Goal: Information Seeking & Learning: Learn about a topic

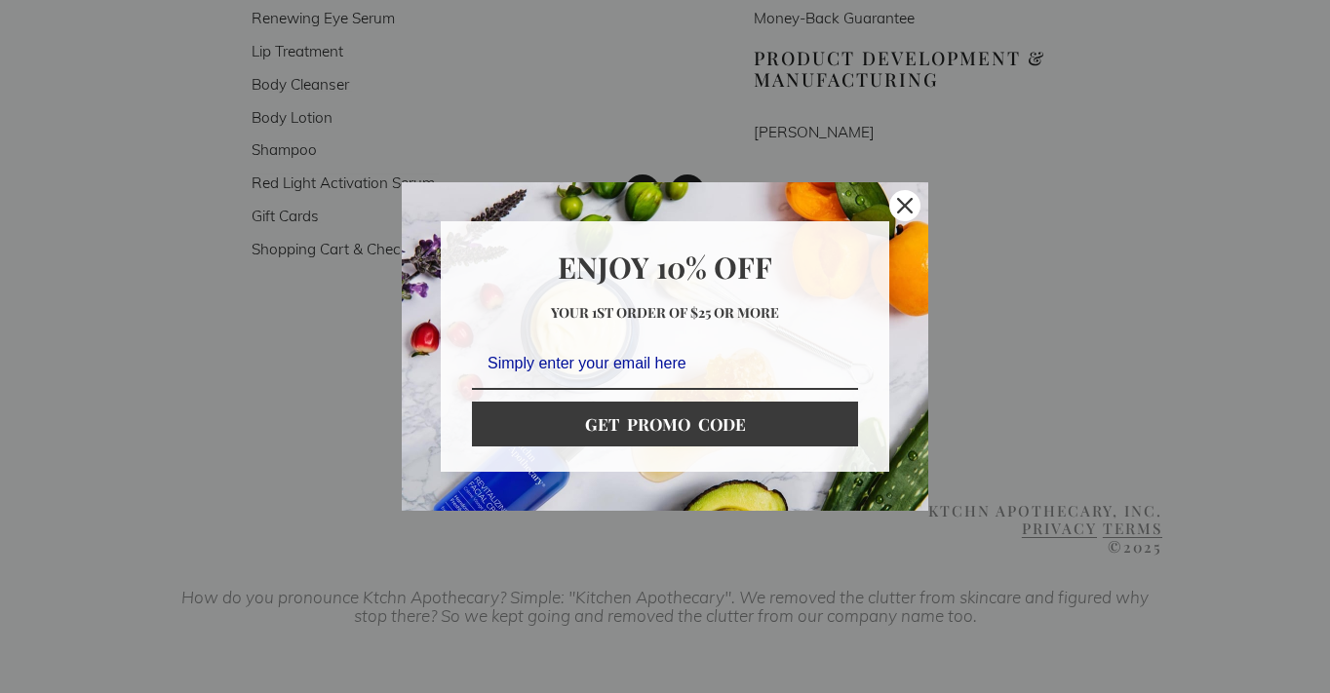
scroll to position [3790, 0]
click at [904, 212] on icon "close icon" at bounding box center [905, 206] width 16 height 16
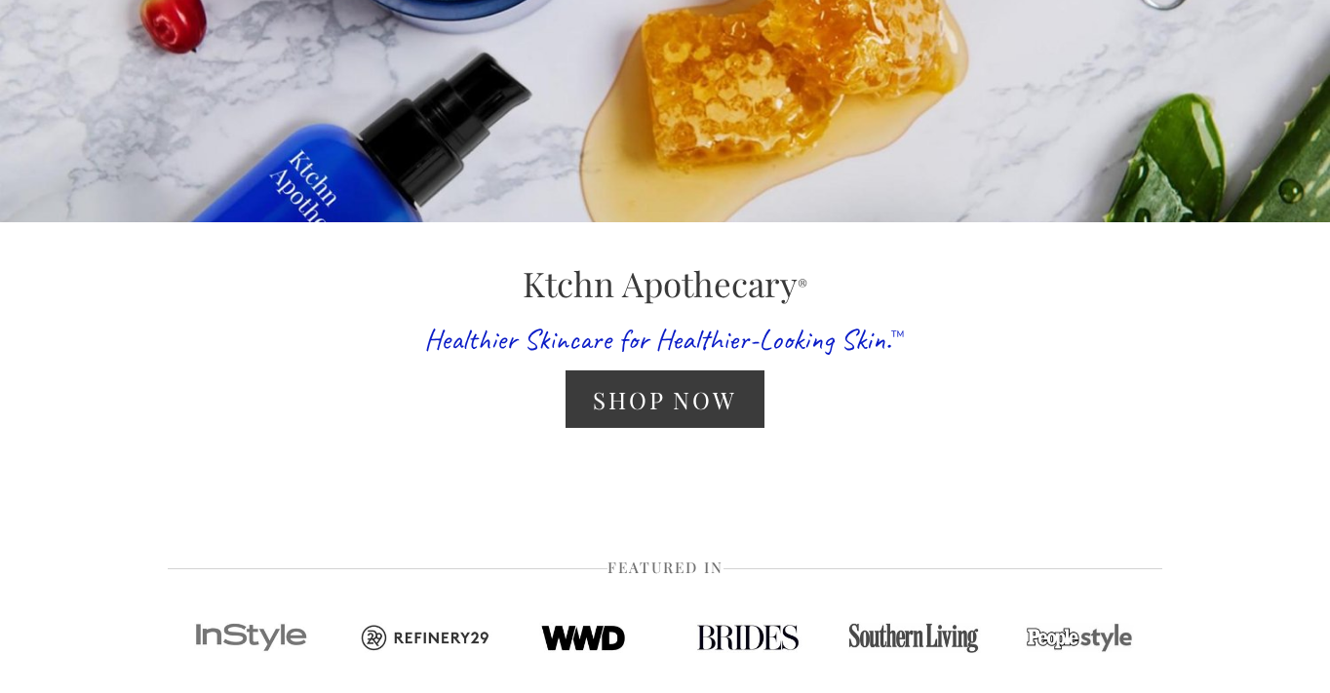
scroll to position [0, 0]
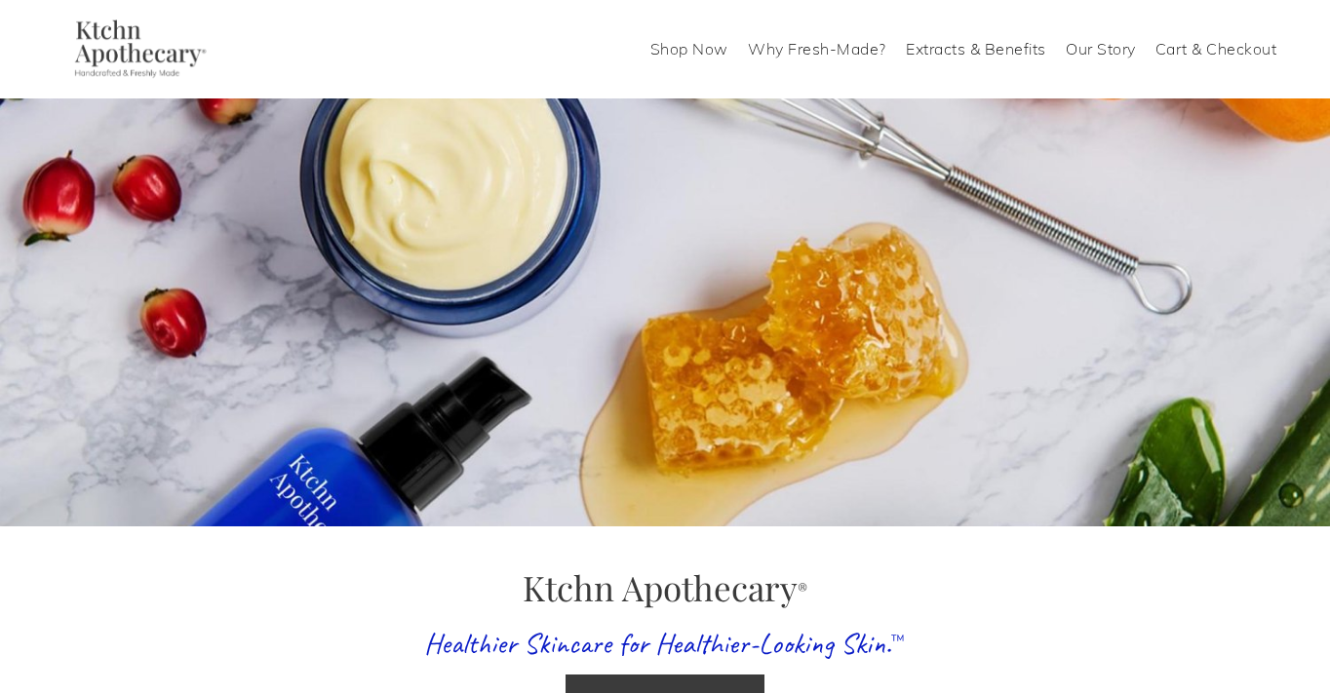
click at [701, 53] on link "Shop Now" at bounding box center [689, 48] width 78 height 31
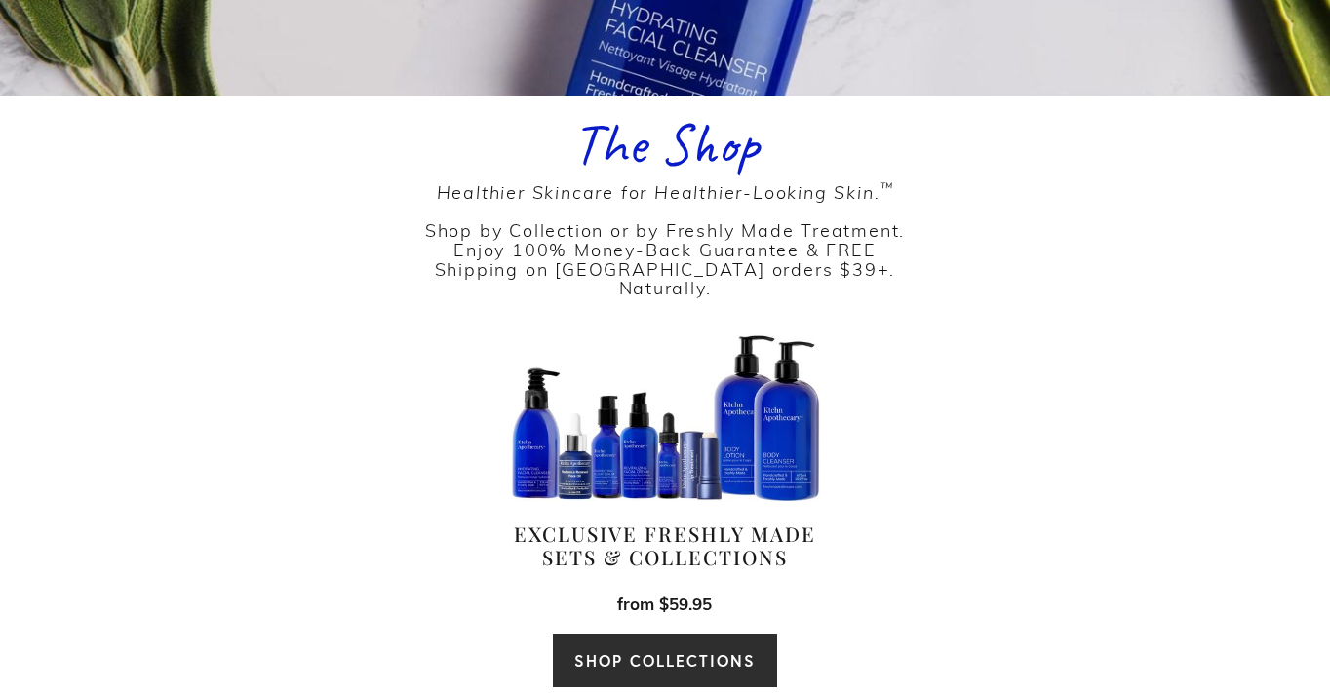
scroll to position [426, 0]
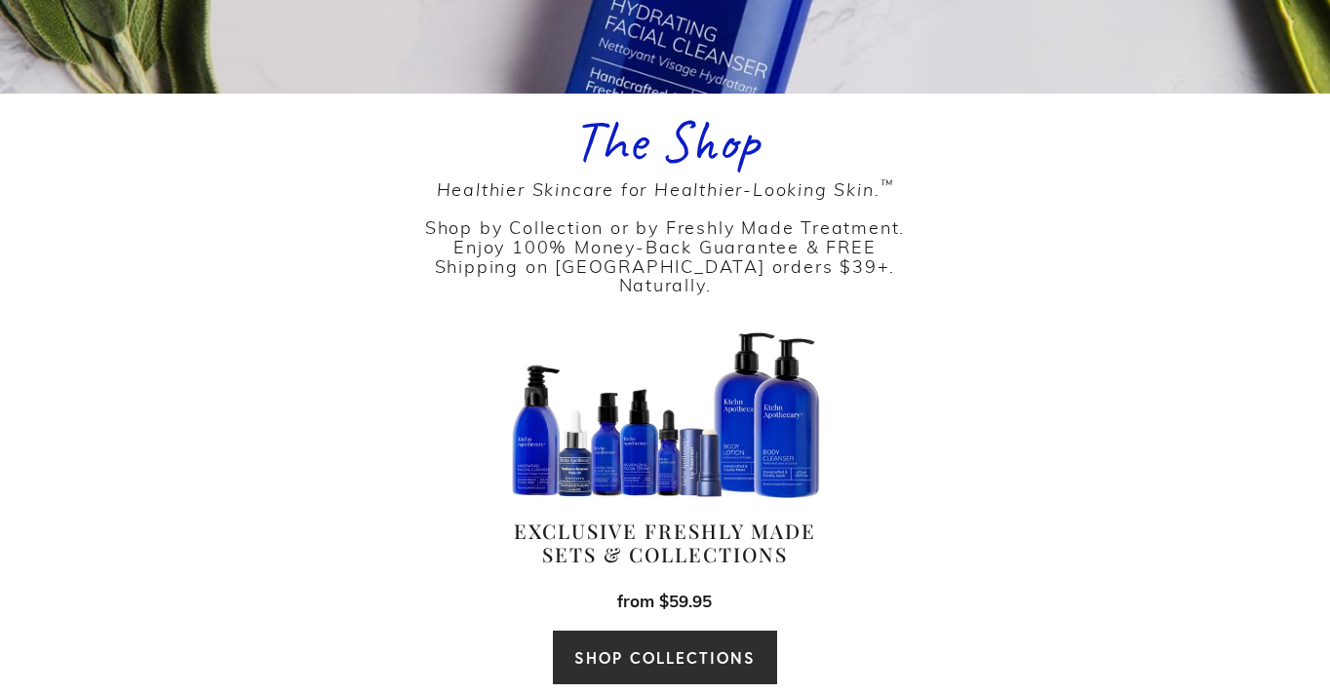
click at [654, 427] on div at bounding box center [664, 415] width 309 height 168
click at [641, 644] on link "SHOP COLLECTIONS" at bounding box center [665, 658] width 226 height 56
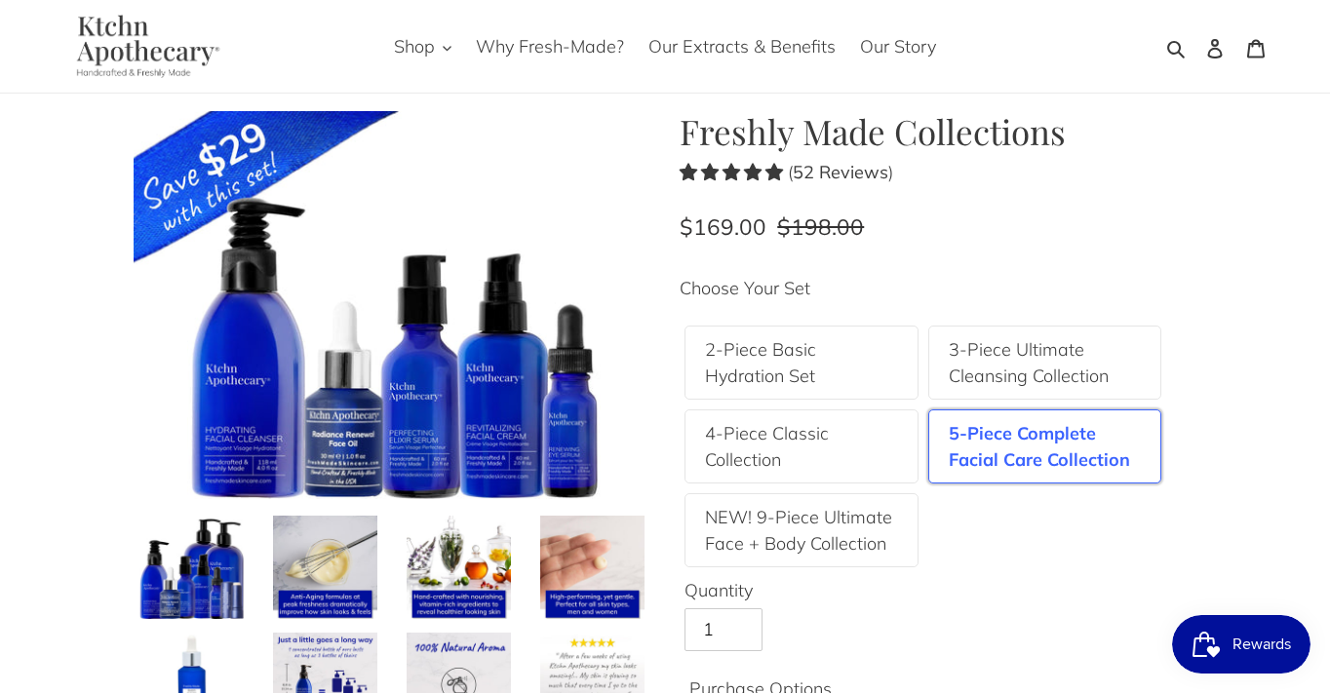
scroll to position [98, 0]
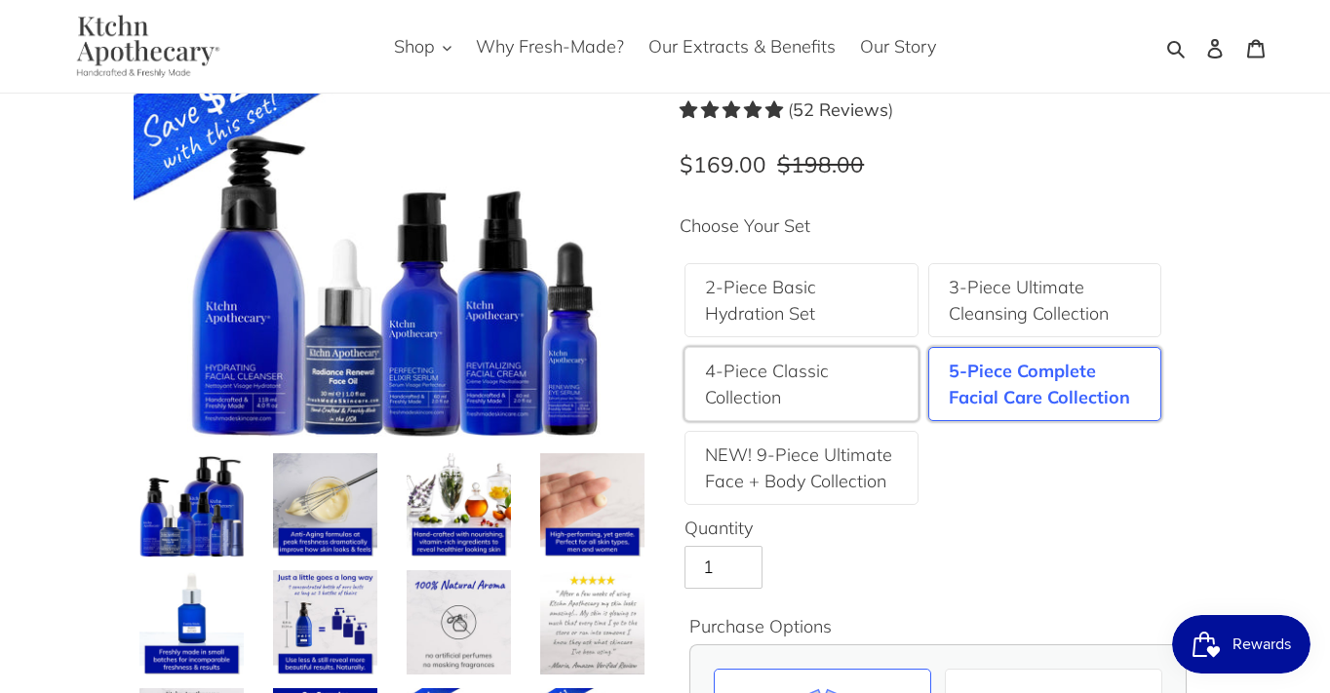
click at [766, 397] on label "4-Piece Classic Collection" at bounding box center [801, 384] width 193 height 53
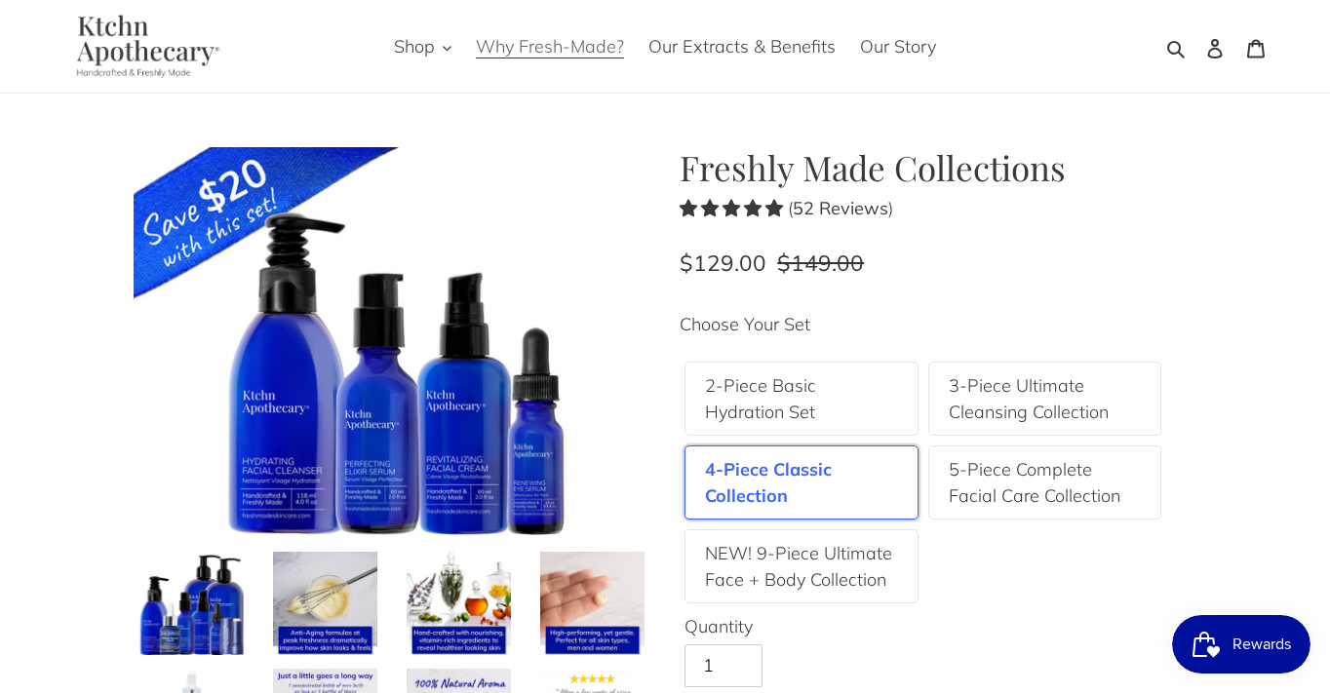
click at [561, 54] on span "Why Fresh-Made?" at bounding box center [550, 46] width 148 height 23
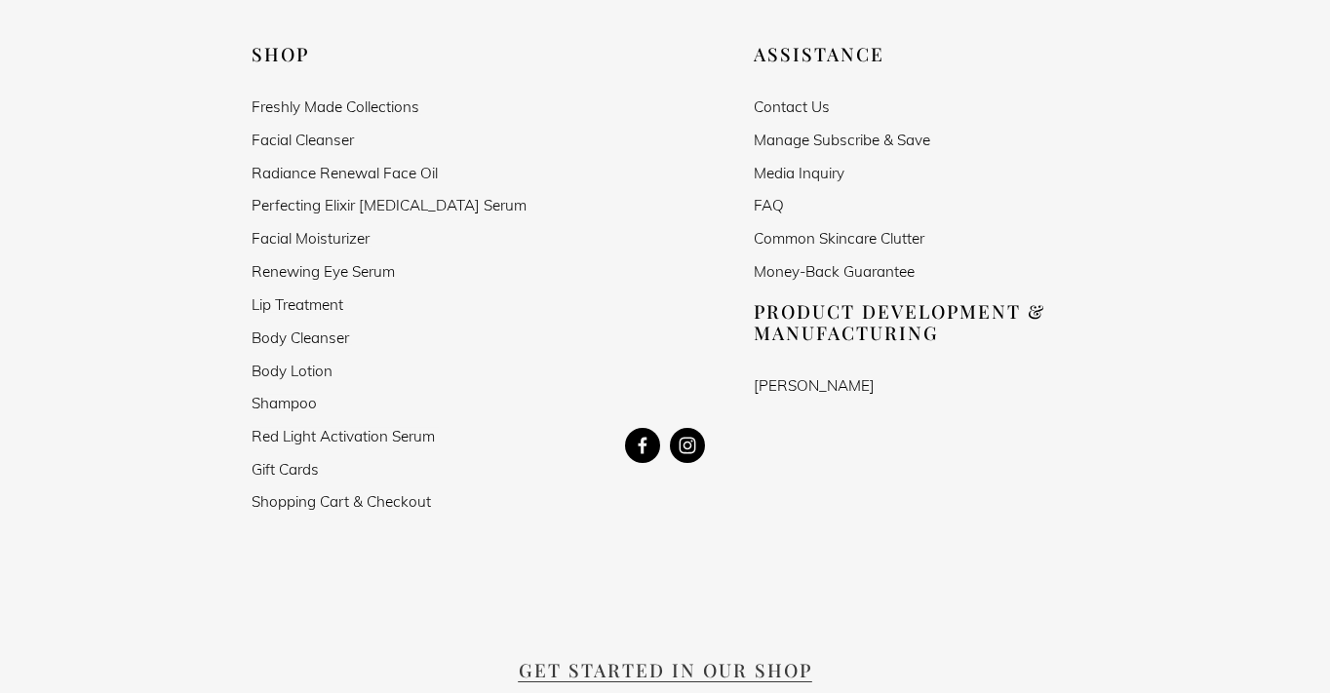
scroll to position [2219, 0]
click at [774, 210] on link "FAQ" at bounding box center [769, 206] width 30 height 17
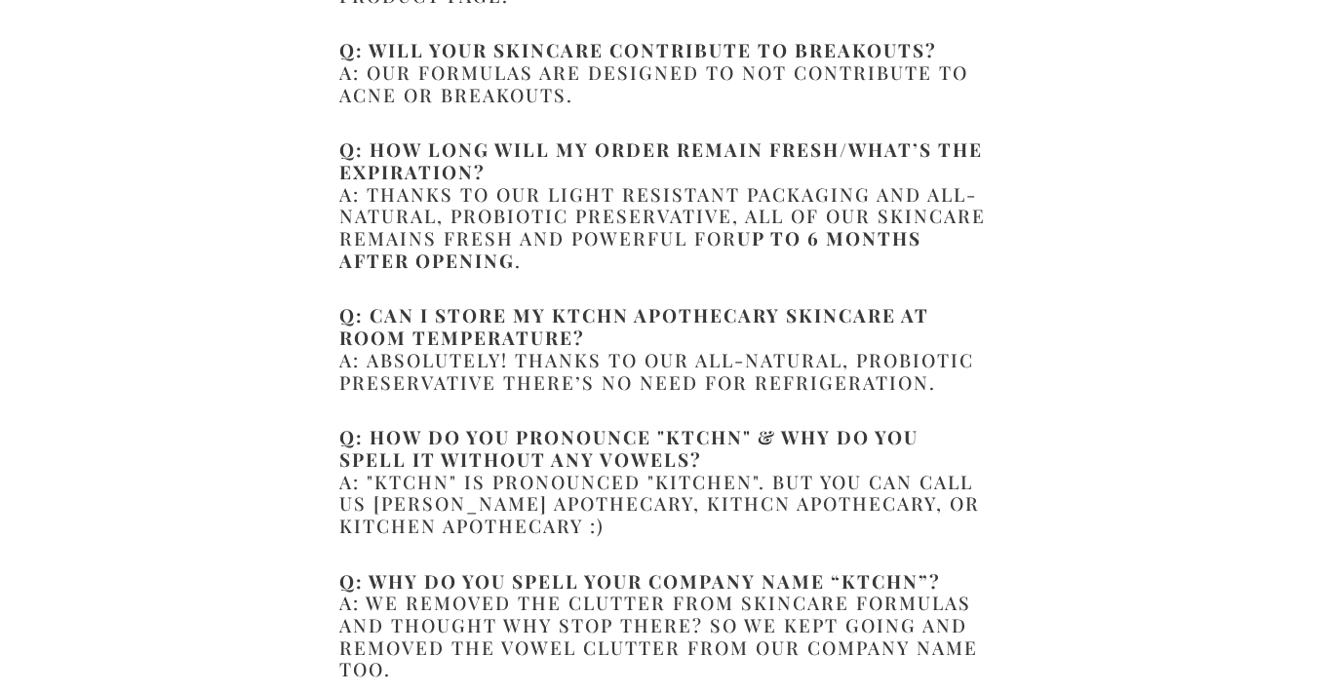
scroll to position [2137, 0]
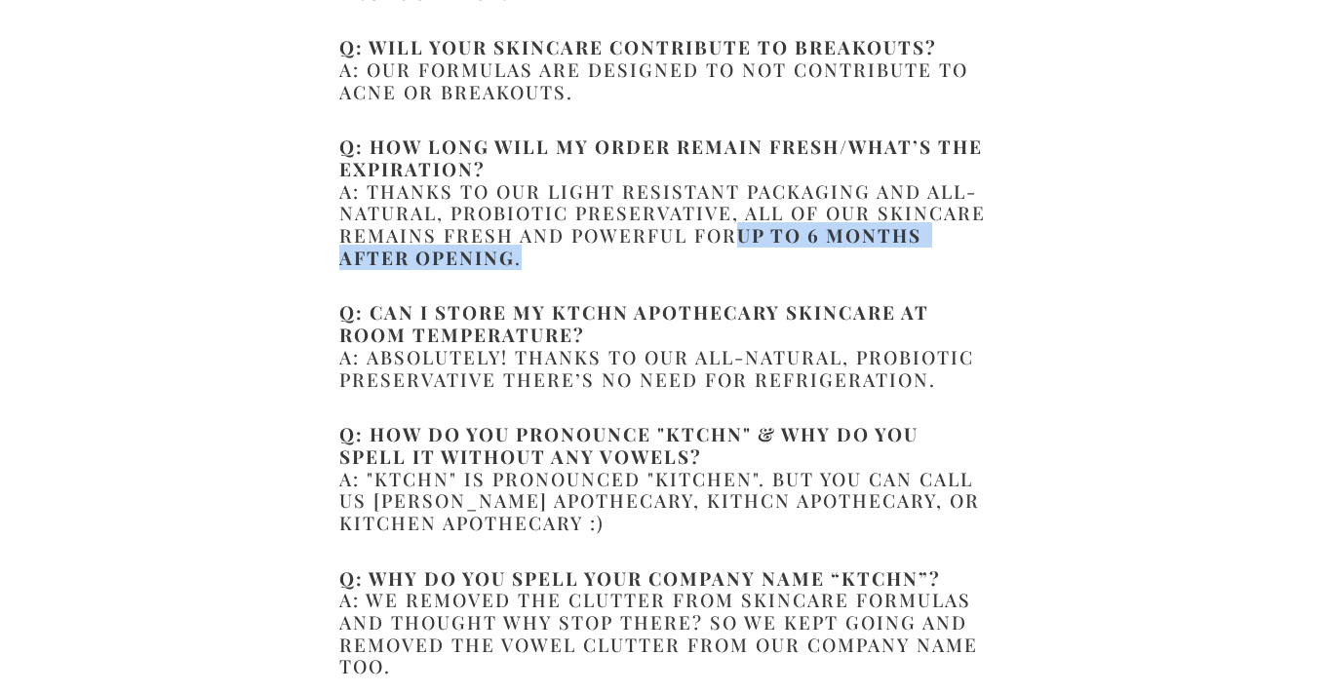
drag, startPoint x: 739, startPoint y: 260, endPoint x: 740, endPoint y: 285, distance: 24.4
click at [740, 268] on h2 "Q: How long will my order remain fresh/what’s the expiration? A: Thanks to our …" at bounding box center [665, 202] width 652 height 133
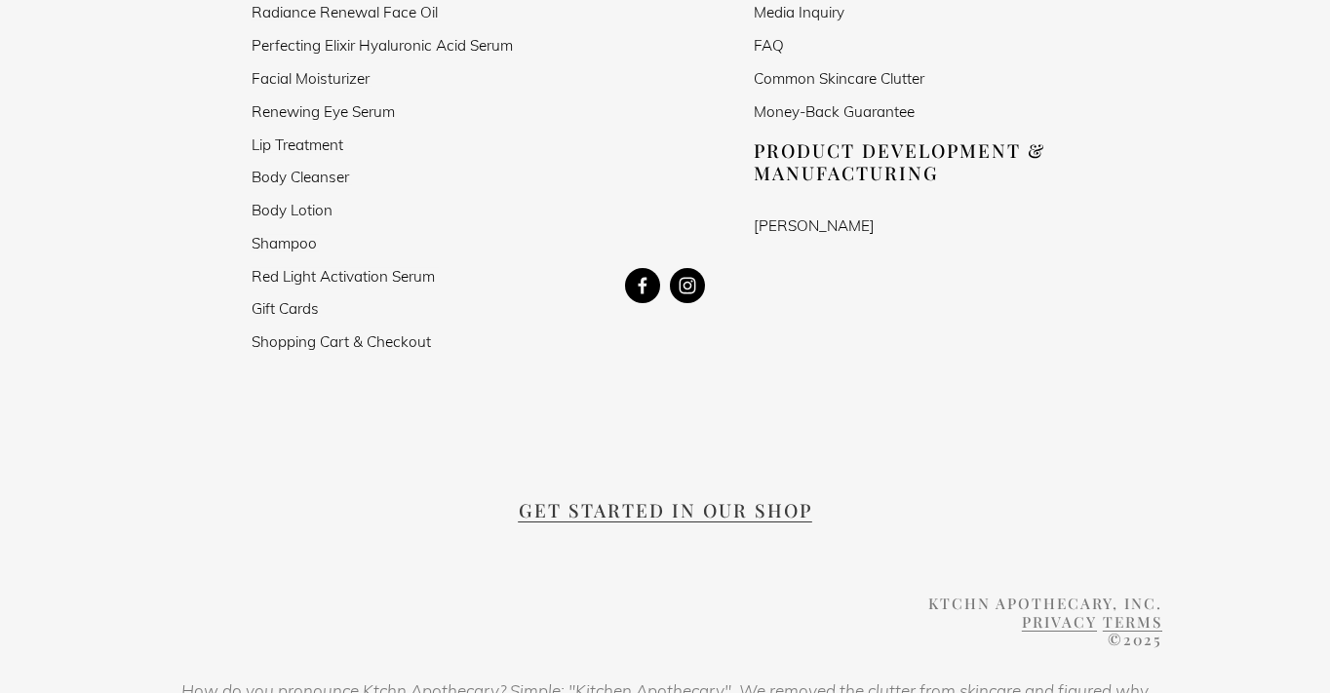
scroll to position [3688, 0]
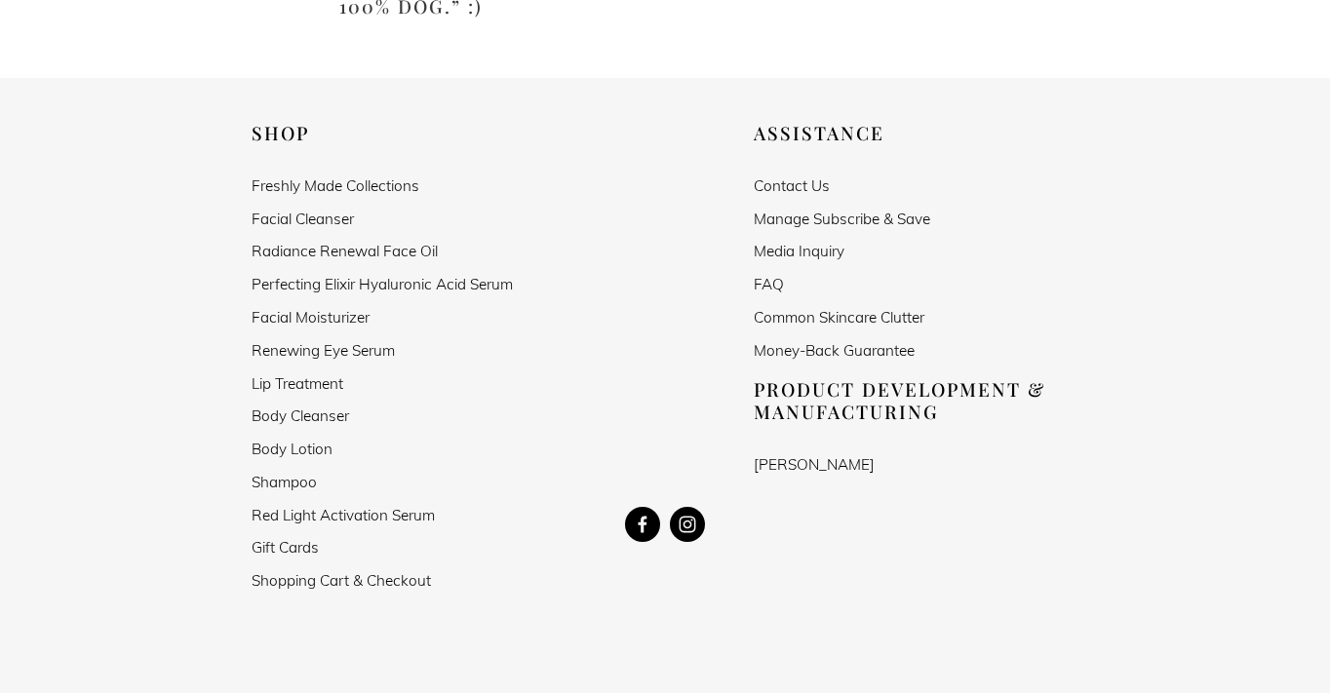
click at [805, 177] on link "Contact Us" at bounding box center [792, 185] width 76 height 17
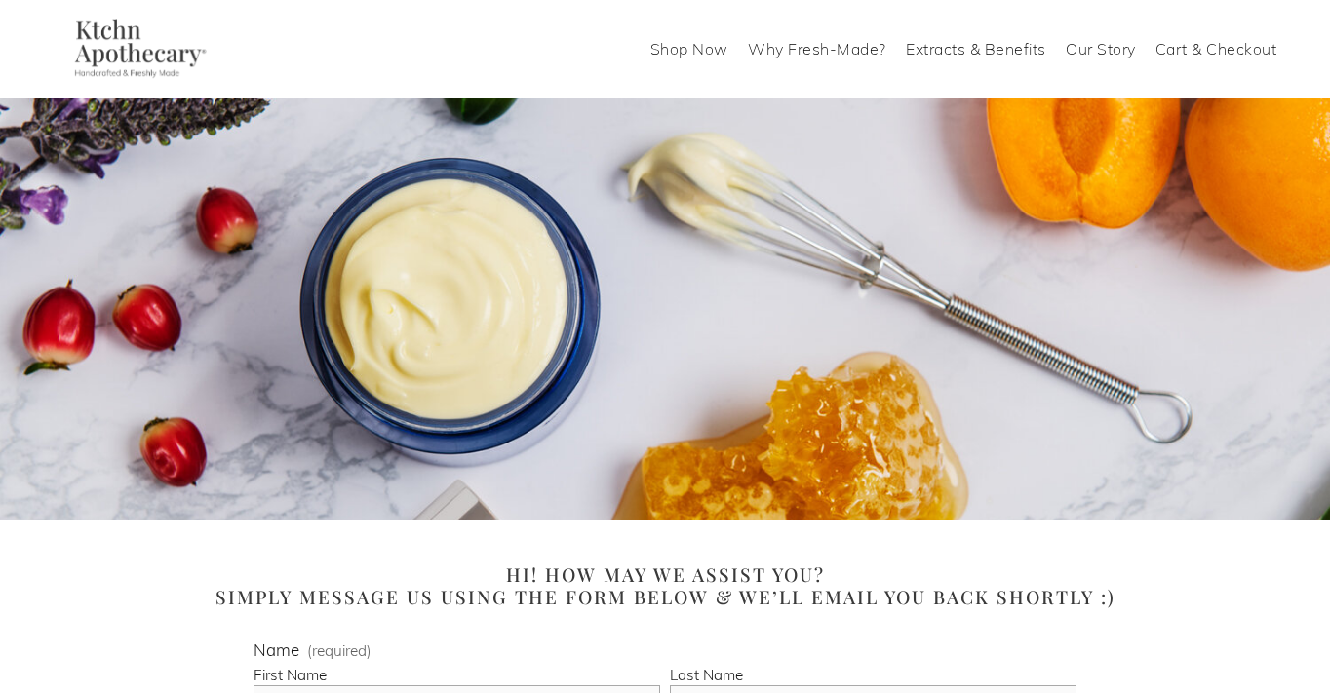
click at [819, 54] on link "Why Fresh-Made?" at bounding box center [817, 48] width 138 height 31
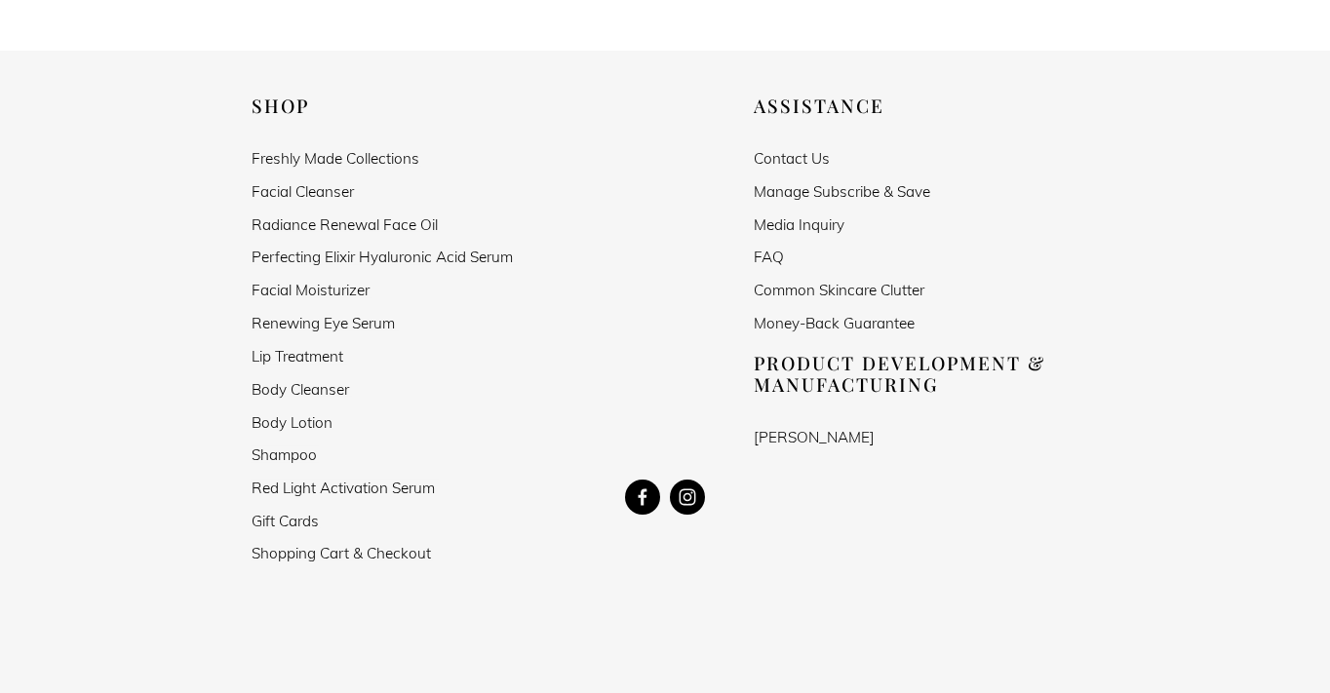
scroll to position [2166, 0]
click at [904, 164] on p "Contact Us" at bounding box center [916, 160] width 325 height 17
click at [775, 256] on link "FAQ" at bounding box center [769, 259] width 30 height 17
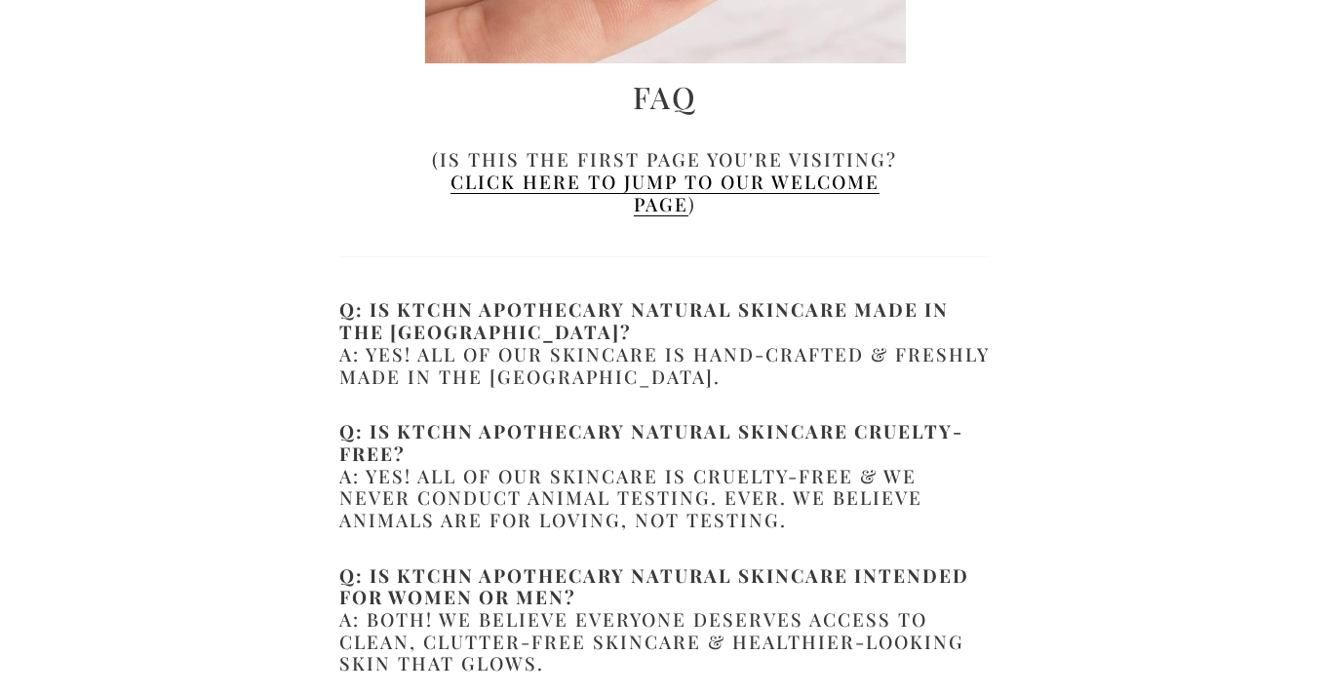
scroll to position [353, 0]
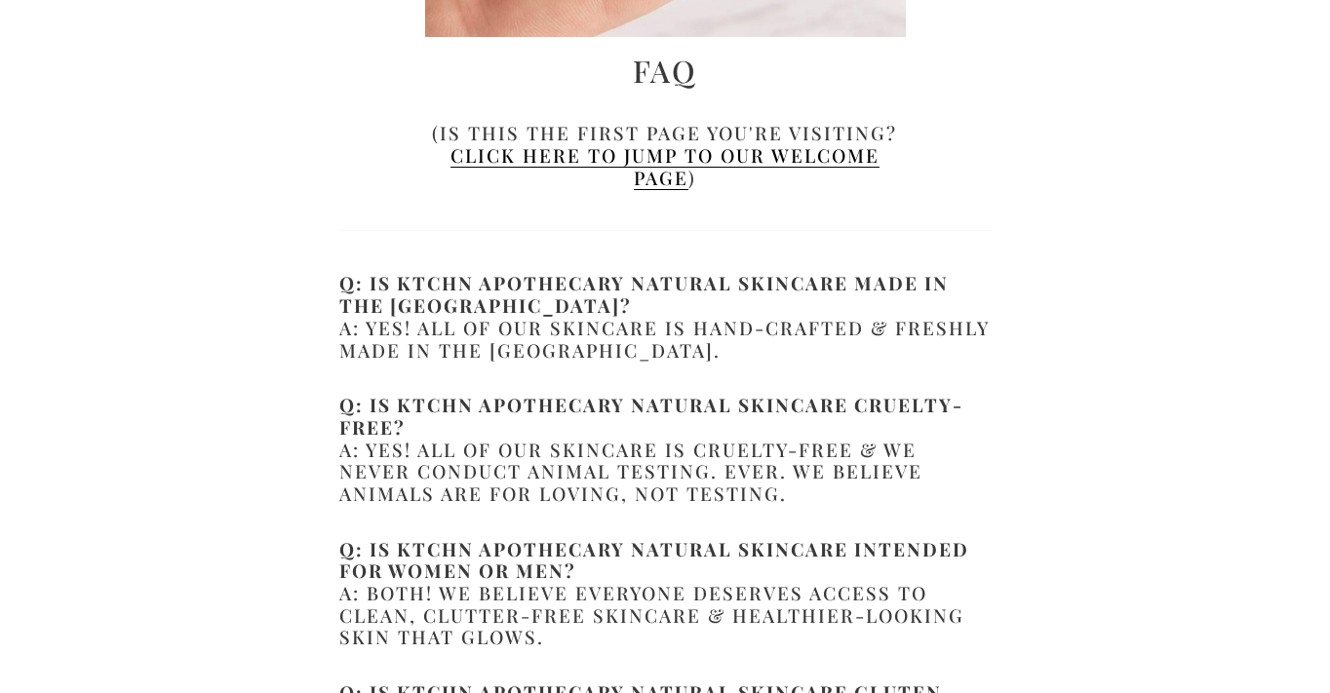
click at [1150, 275] on div at bounding box center [1093, 288] width 172 height 66
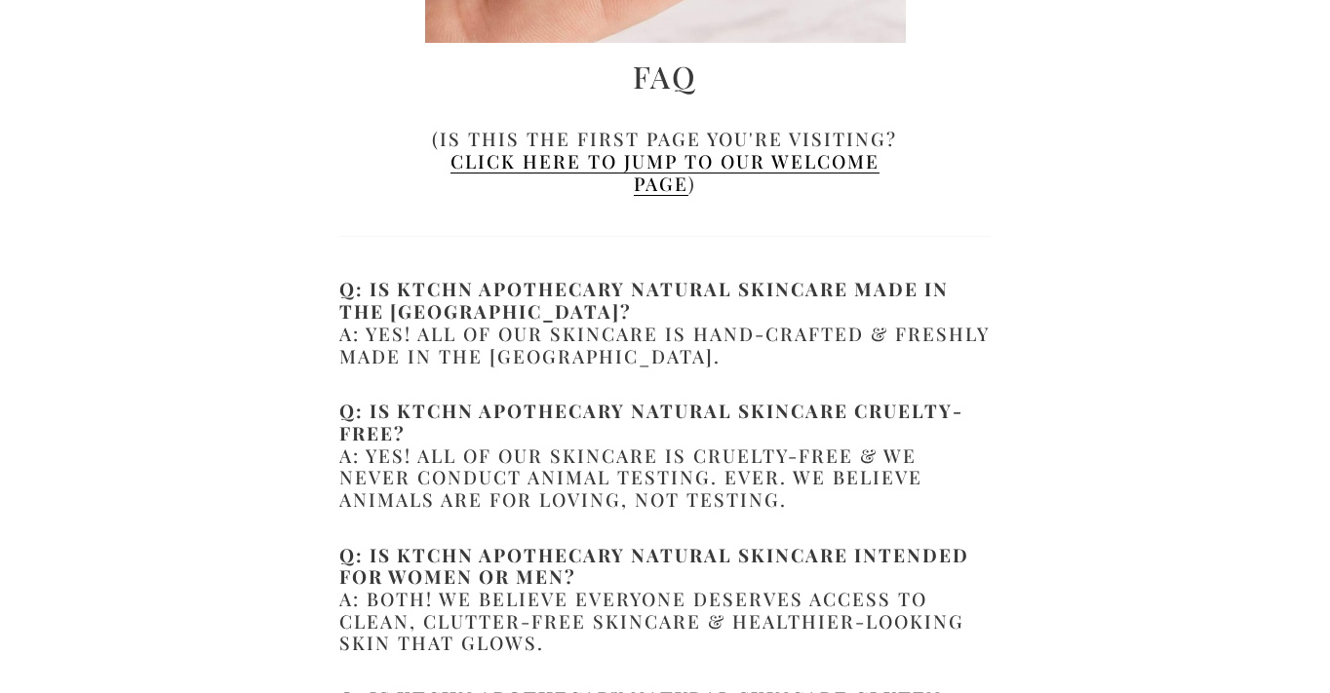
scroll to position [0, 0]
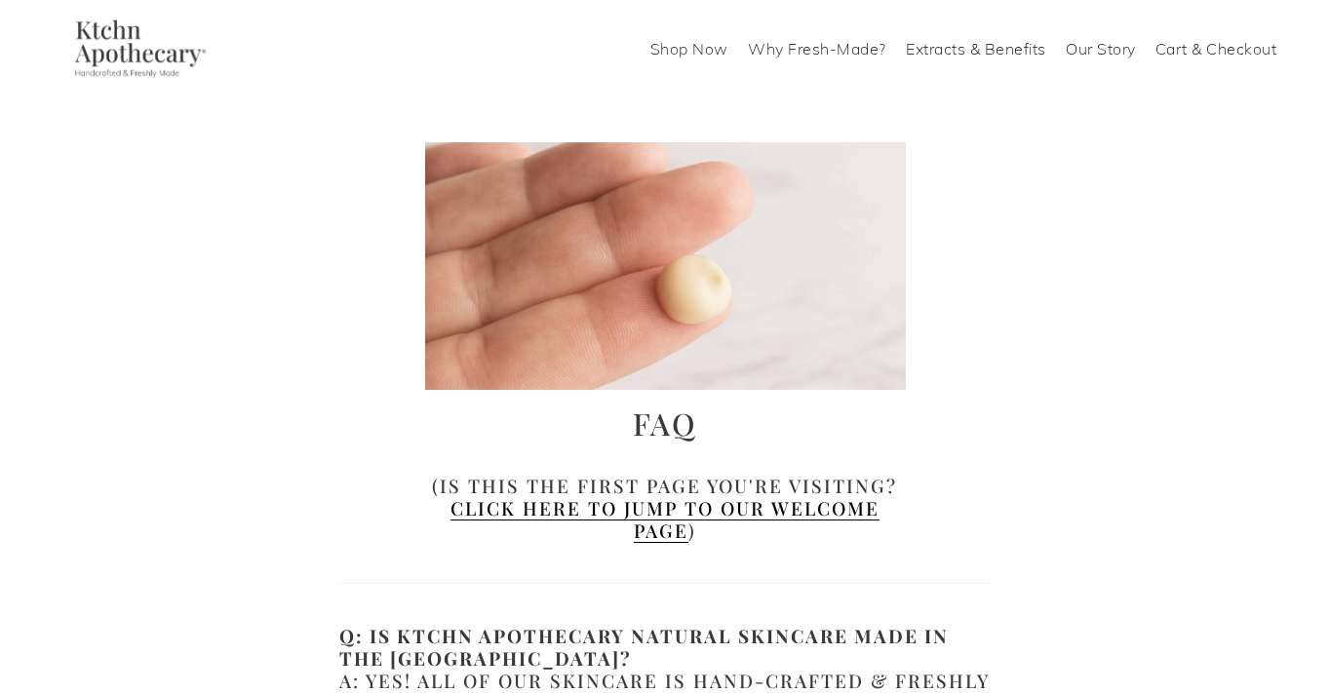
click at [129, 43] on img at bounding box center [137, 49] width 167 height 59
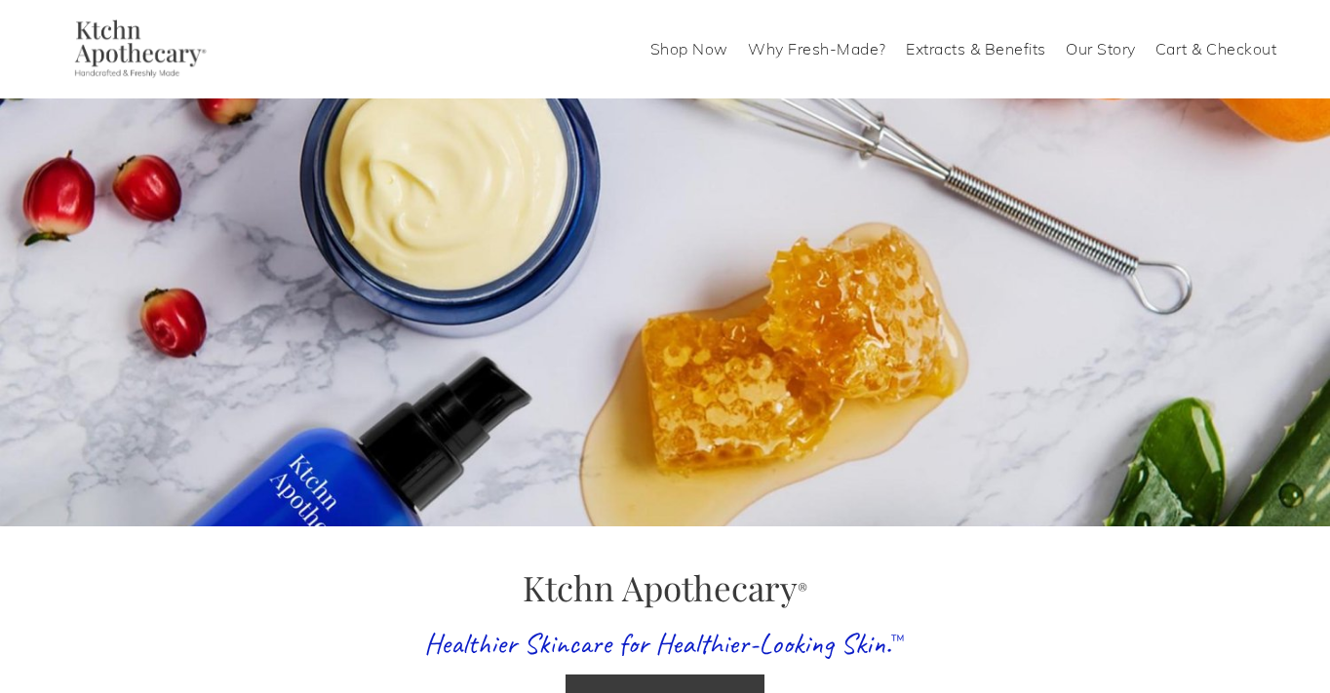
click at [812, 55] on link "Why Fresh-Made?" at bounding box center [817, 48] width 138 height 31
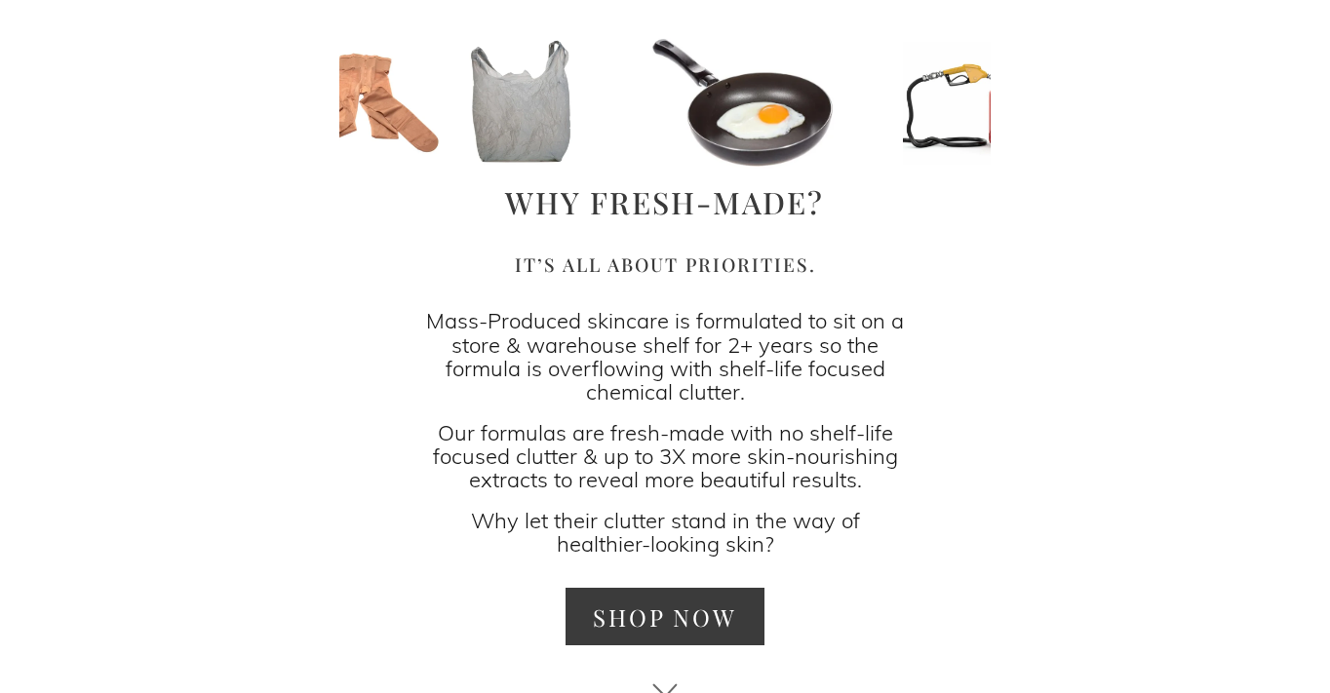
scroll to position [110, 0]
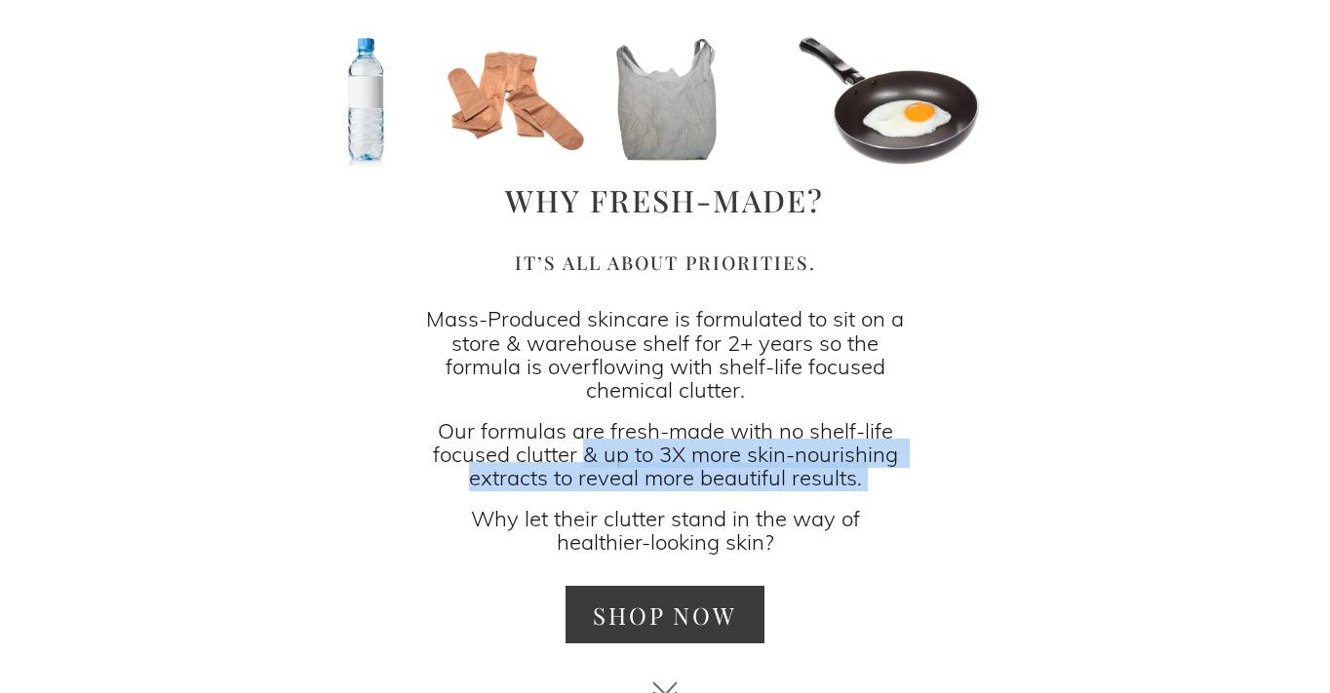
drag, startPoint x: 583, startPoint y: 456, endPoint x: 833, endPoint y: 495, distance: 252.6
click at [833, 495] on div "It’s all about priorities. Mass-Produced skincare is formulated to sit on a sto…" at bounding box center [665, 403] width 481 height 302
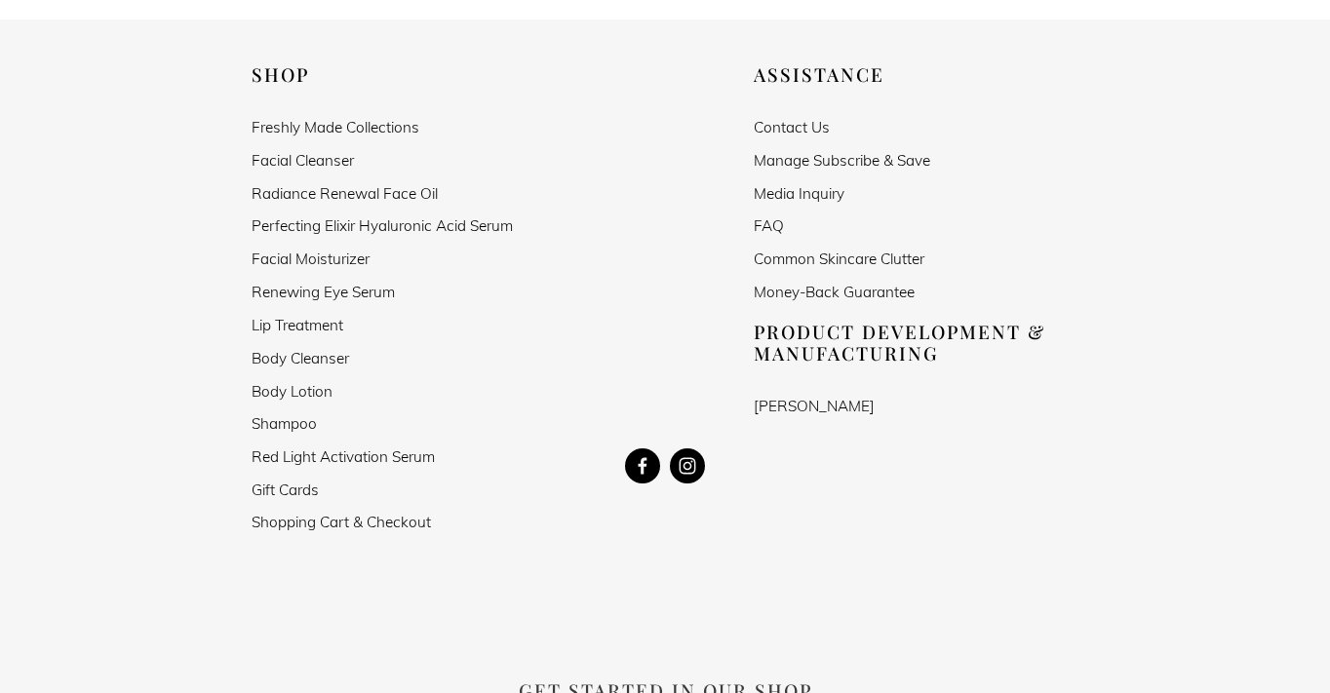
scroll to position [2203, 0]
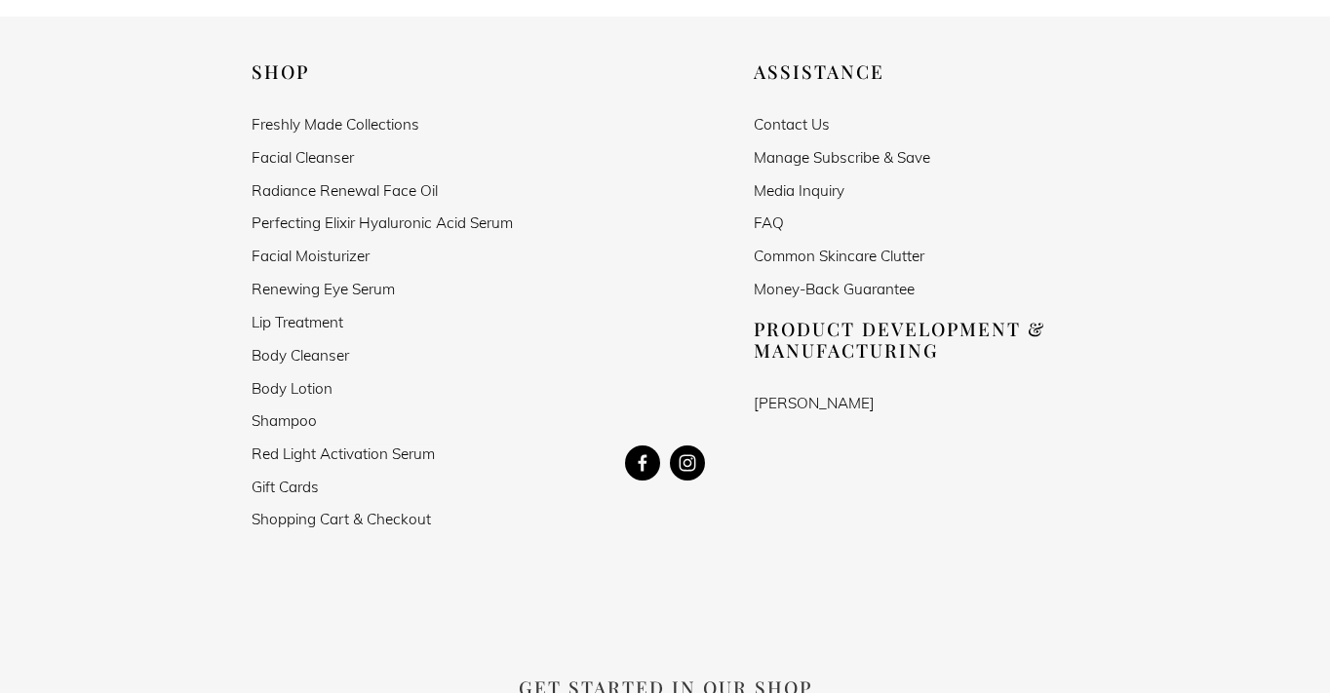
click at [770, 218] on link "FAQ" at bounding box center [769, 223] width 30 height 17
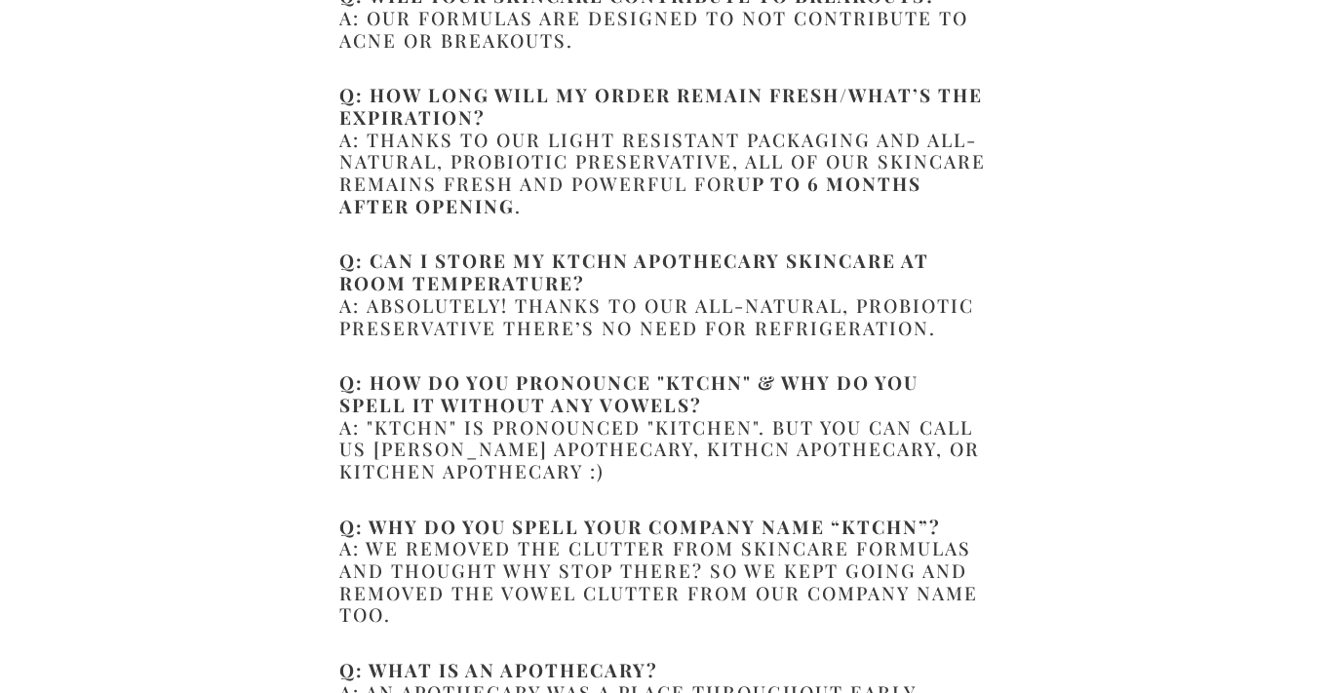
scroll to position [2065, 0]
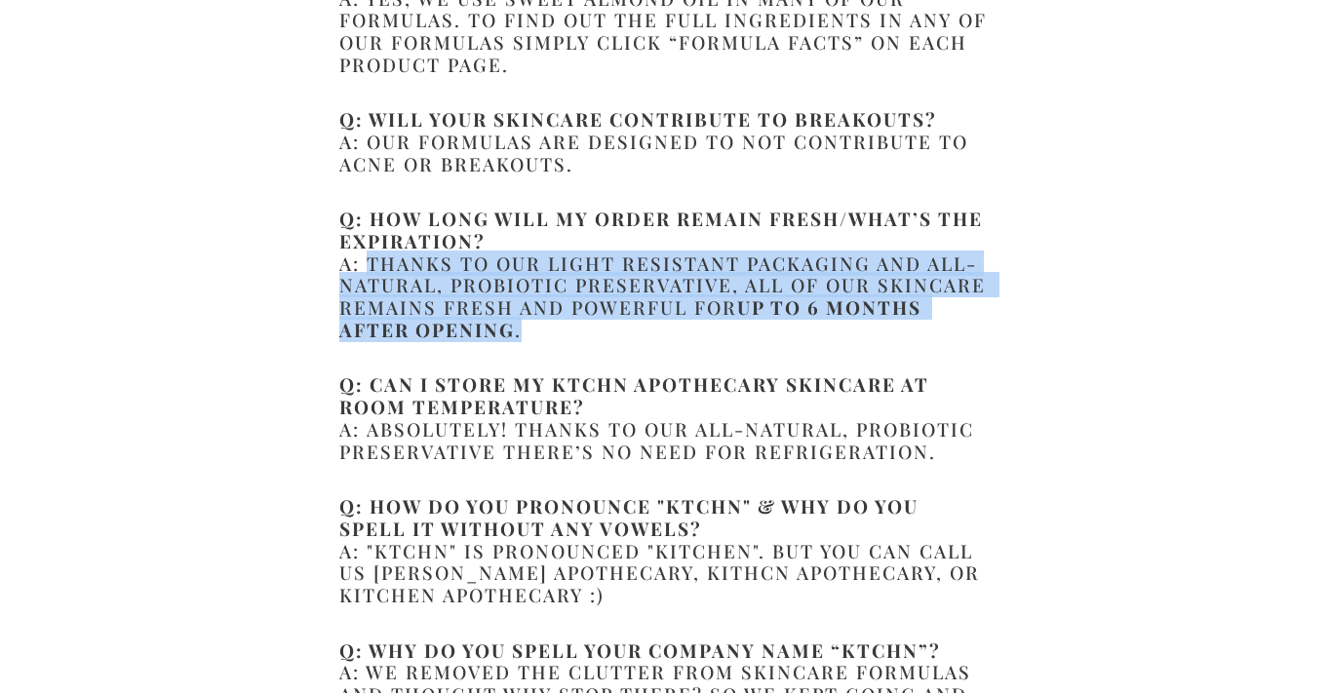
drag, startPoint x: 369, startPoint y: 286, endPoint x: 738, endPoint y: 353, distance: 375.6
click at [738, 340] on h2 "Q: How long will my order remain fresh/what’s the expiration? A: Thanks to our …" at bounding box center [665, 274] width 652 height 133
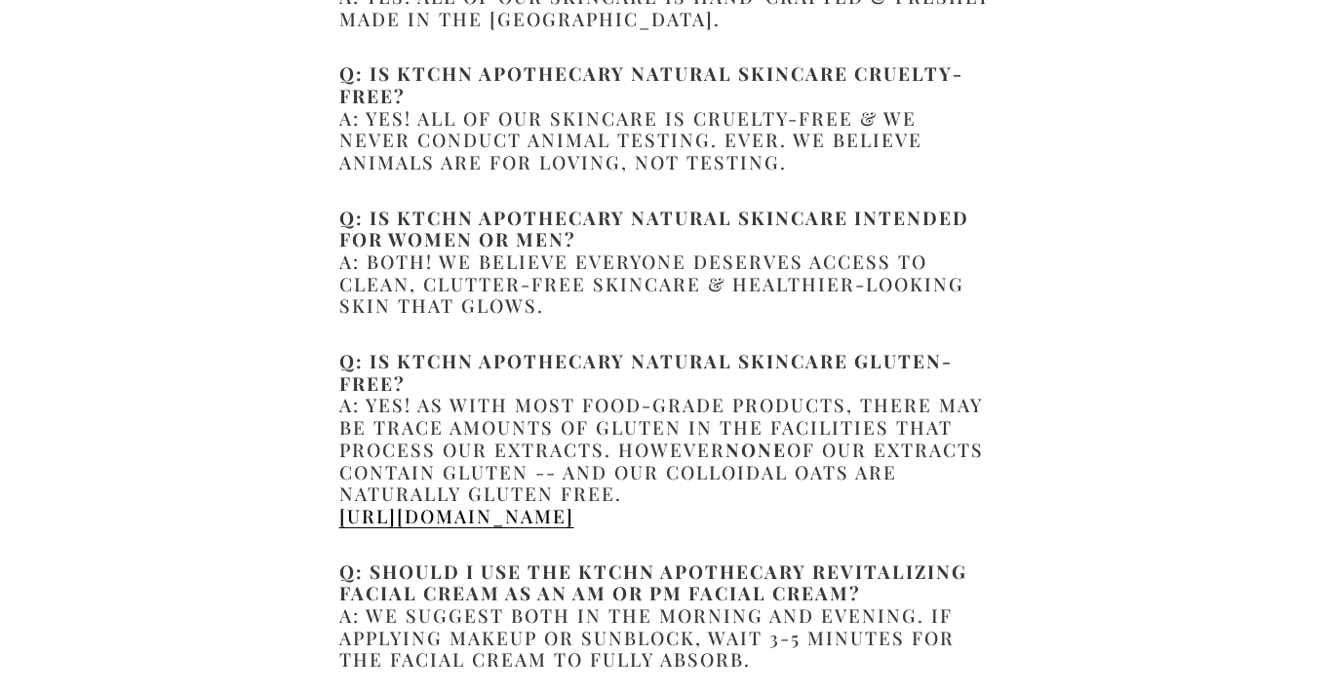
scroll to position [0, 0]
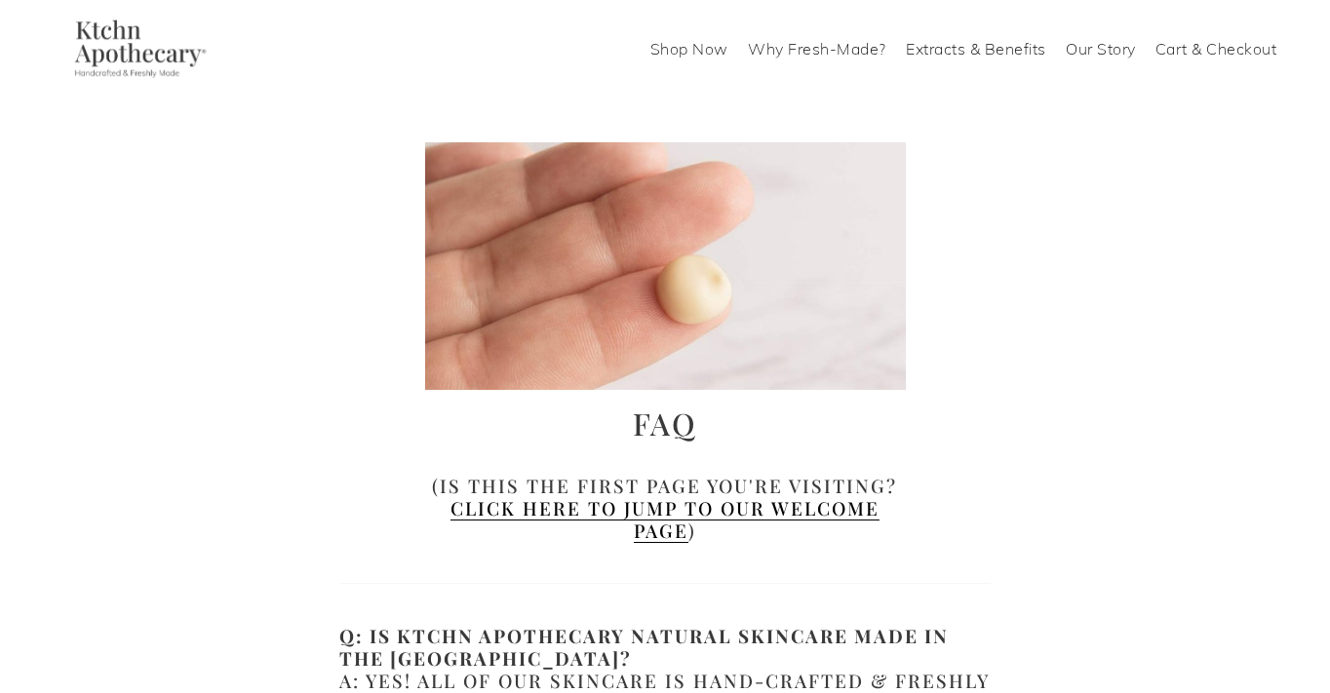
click at [702, 51] on link "Shop Now" at bounding box center [689, 48] width 78 height 31
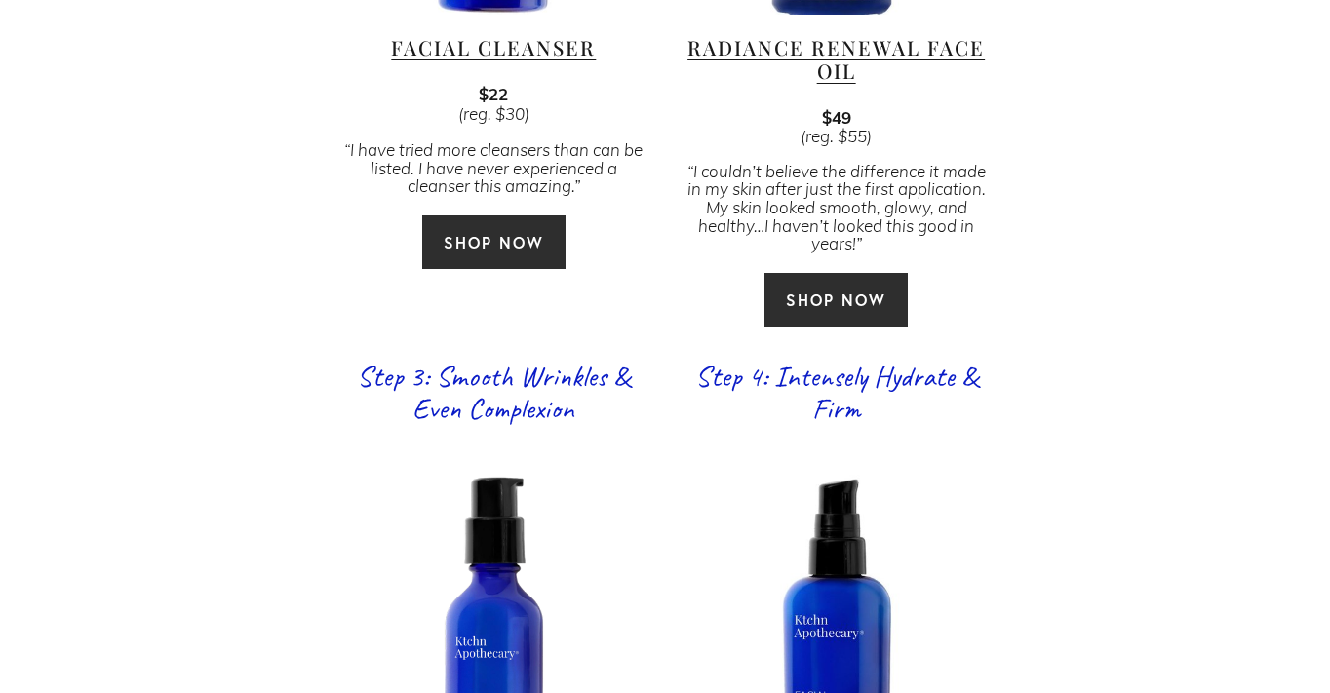
scroll to position [1681, 0]
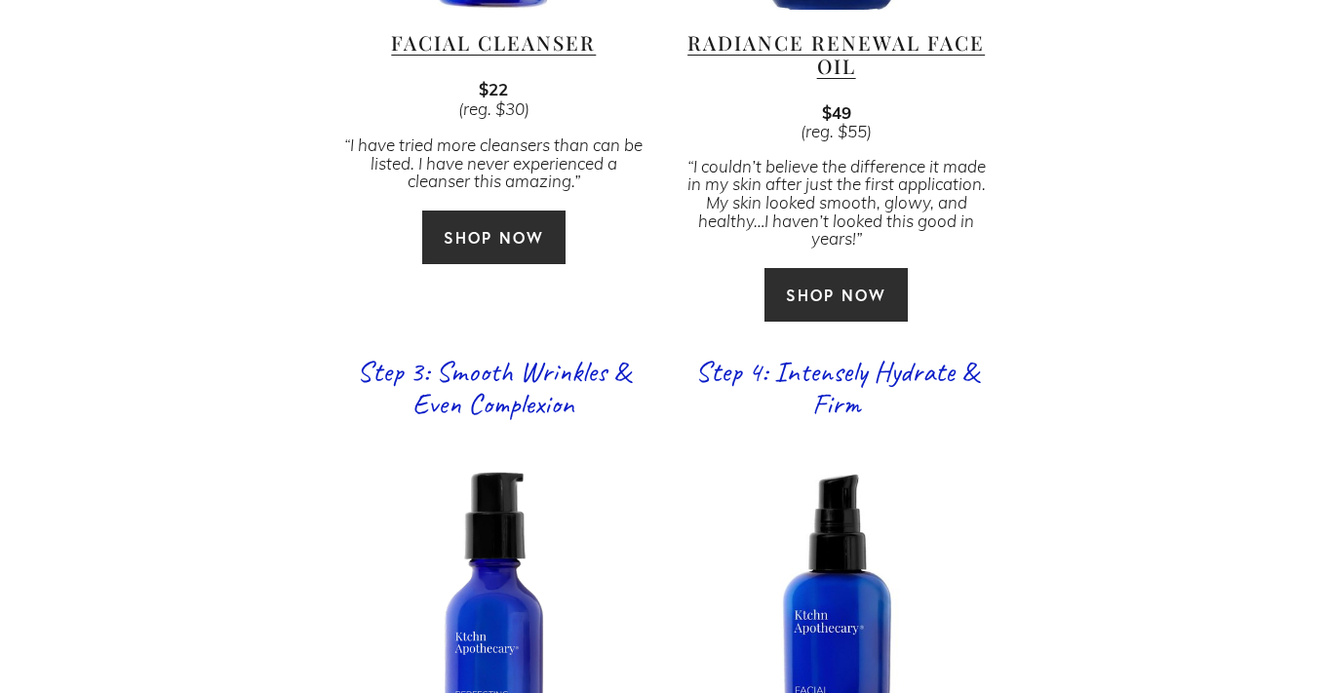
click at [827, 29] on link "Radiance Renewal Face Oil" at bounding box center [835, 54] width 297 height 50
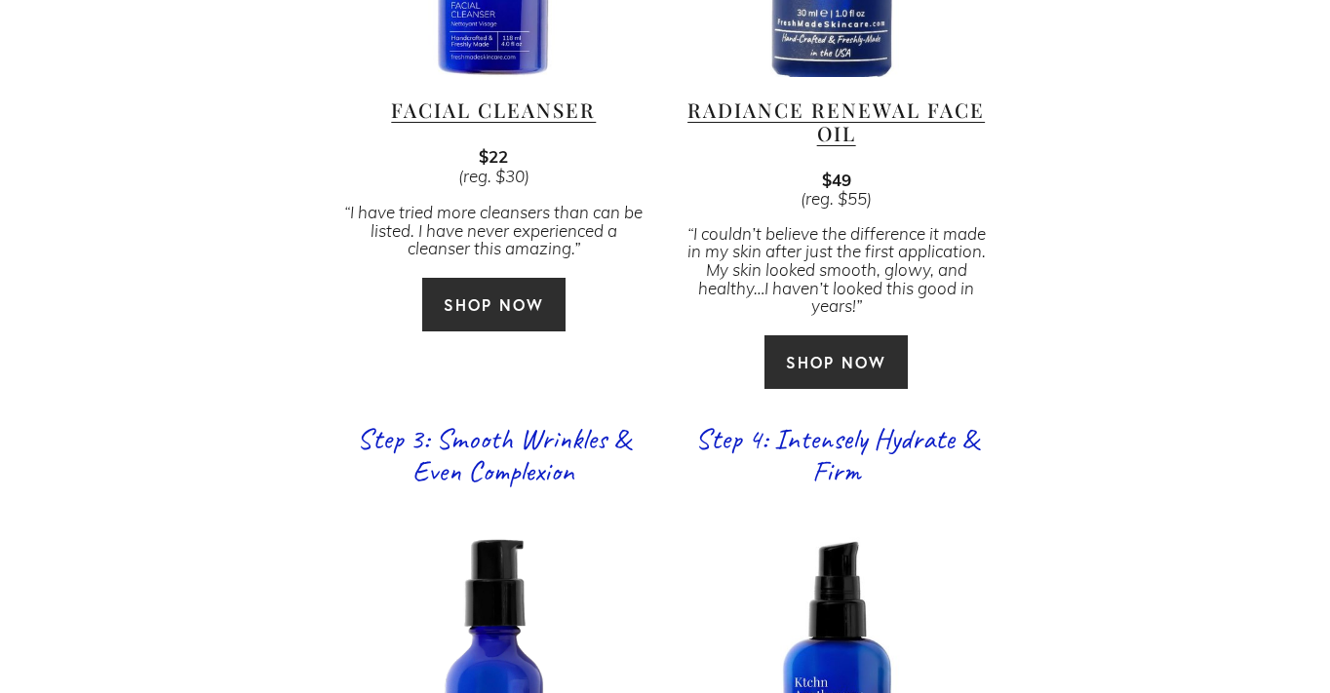
scroll to position [1485, 0]
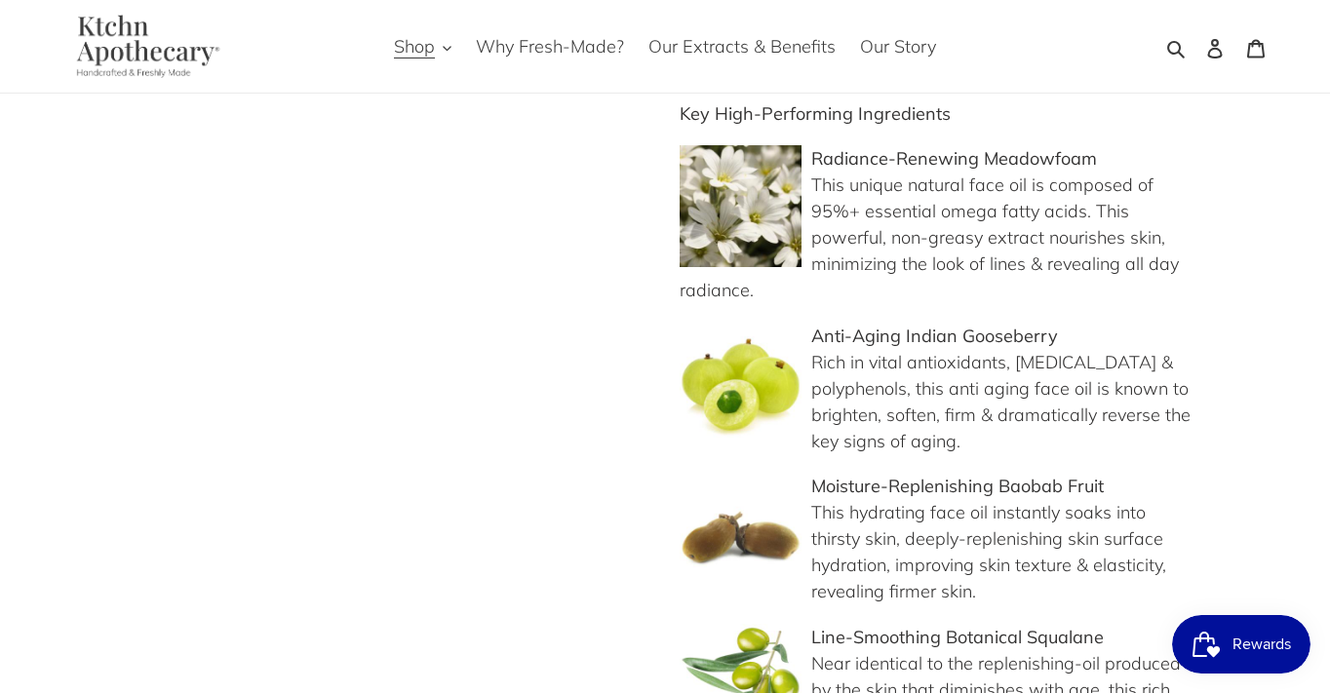
scroll to position [1459, 0]
